Goal: Navigation & Orientation: Find specific page/section

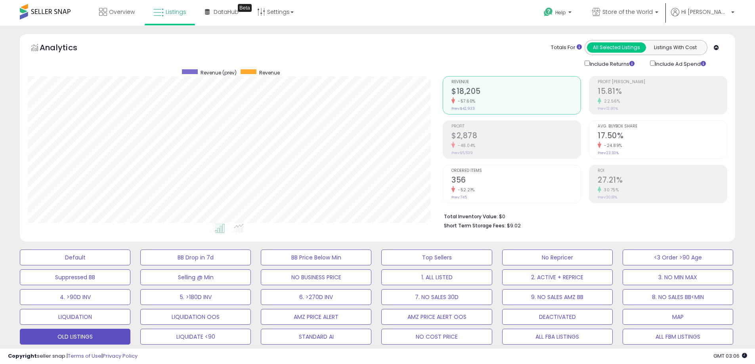
select select "**"
click at [109, 6] on link "Overview" at bounding box center [117, 12] width 48 height 24
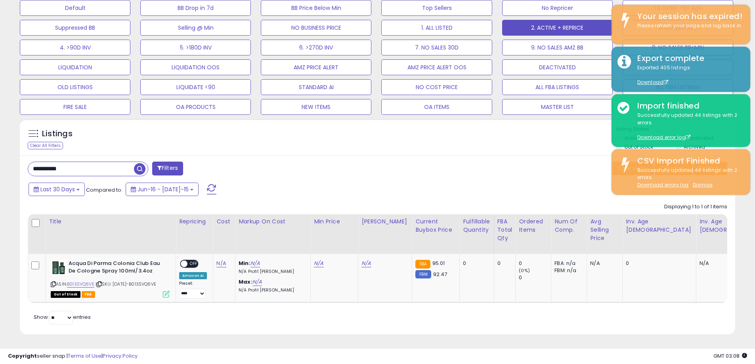
scroll to position [162, 415]
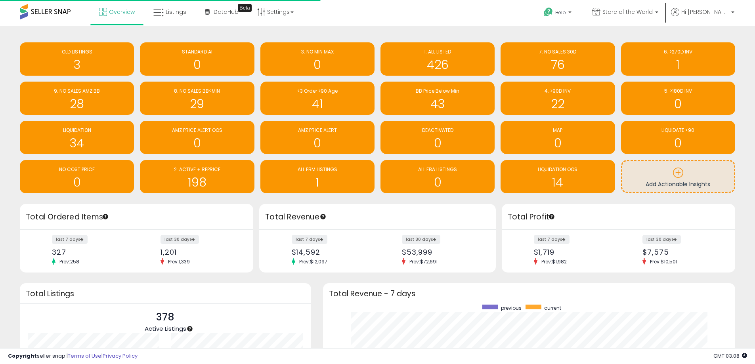
scroll to position [150, 397]
